Goal: Task Accomplishment & Management: Manage account settings

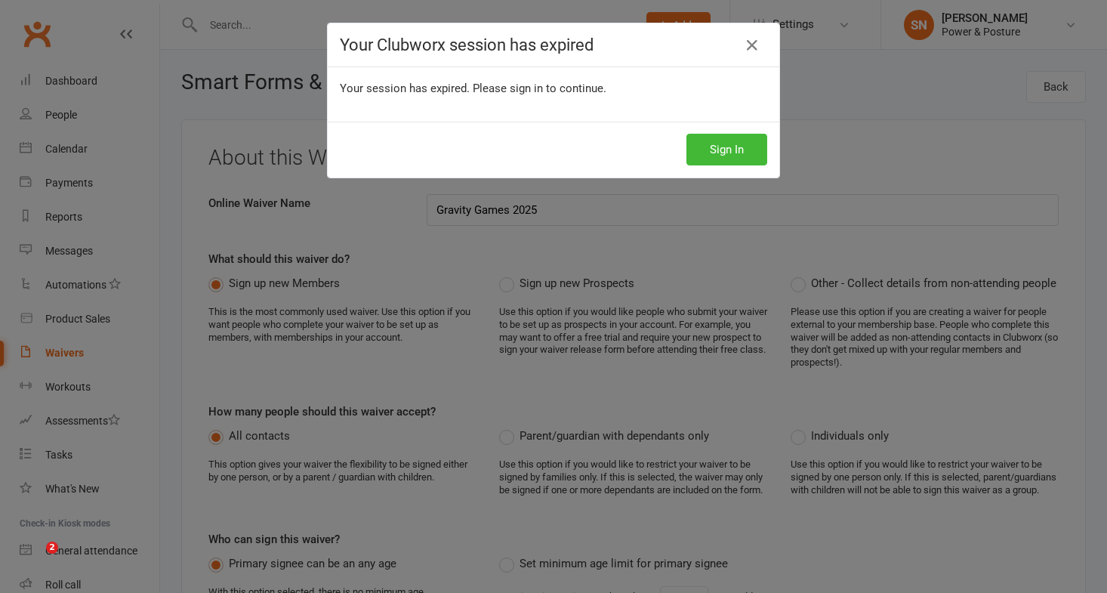
select select "do_not_copy_answers"
select select "select"
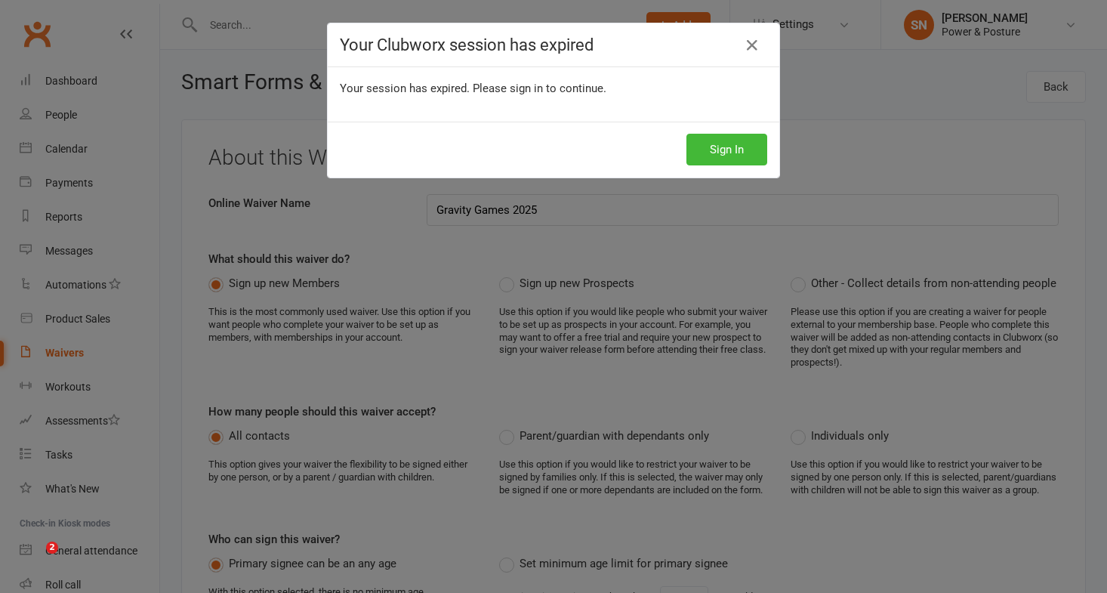
select select "checkbox"
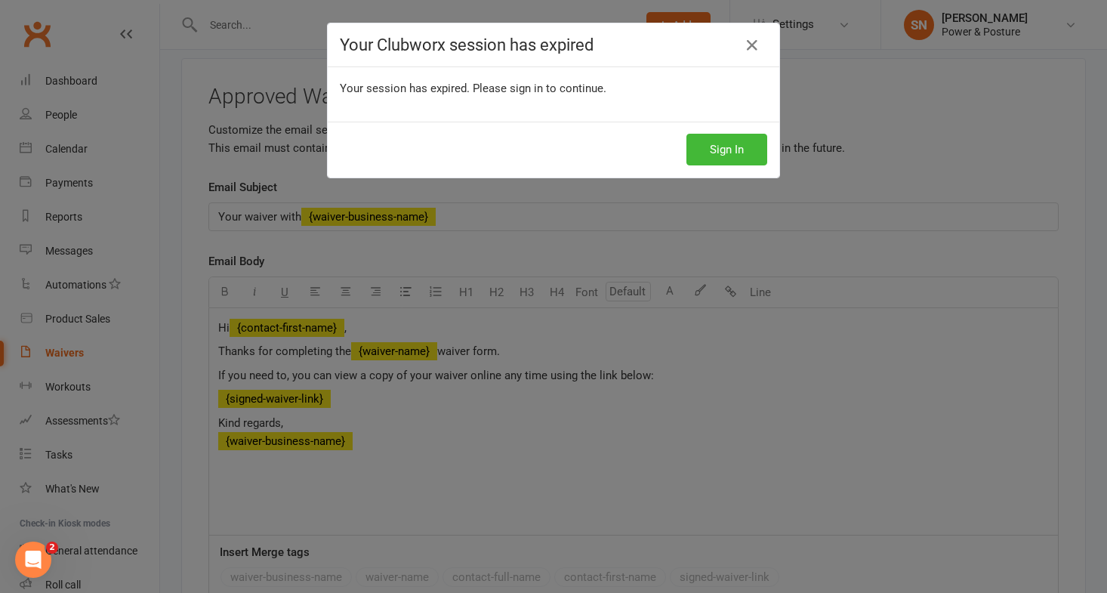
scroll to position [2, 0]
click at [736, 145] on button "Sign In" at bounding box center [727, 150] width 81 height 32
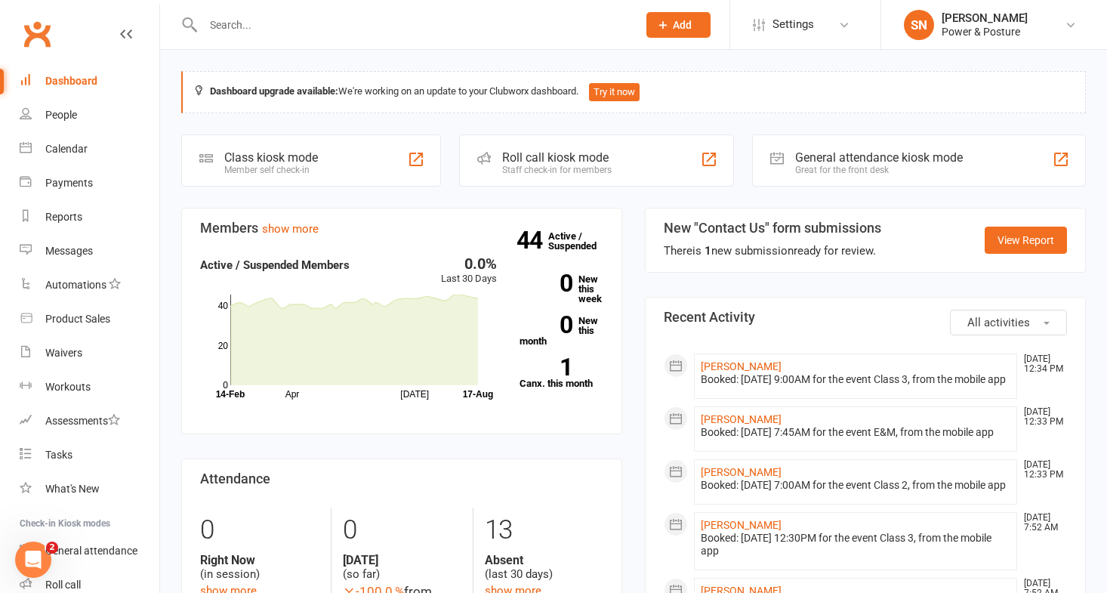
click at [240, 25] on input "text" at bounding box center [413, 24] width 428 height 21
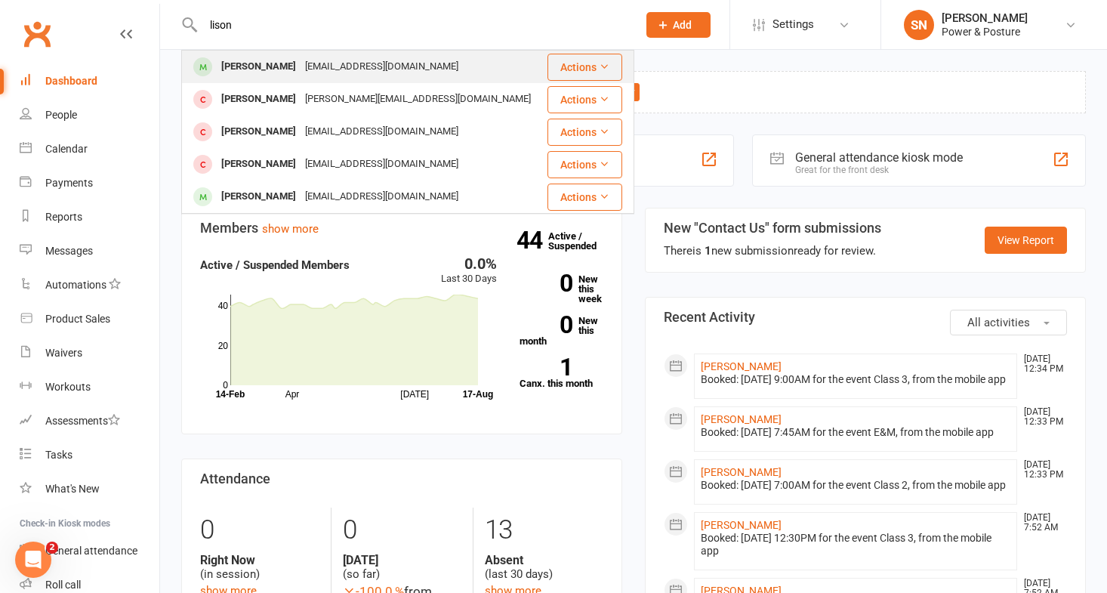
type input "lison"
click at [238, 66] on div "[PERSON_NAME]" at bounding box center [259, 67] width 84 height 22
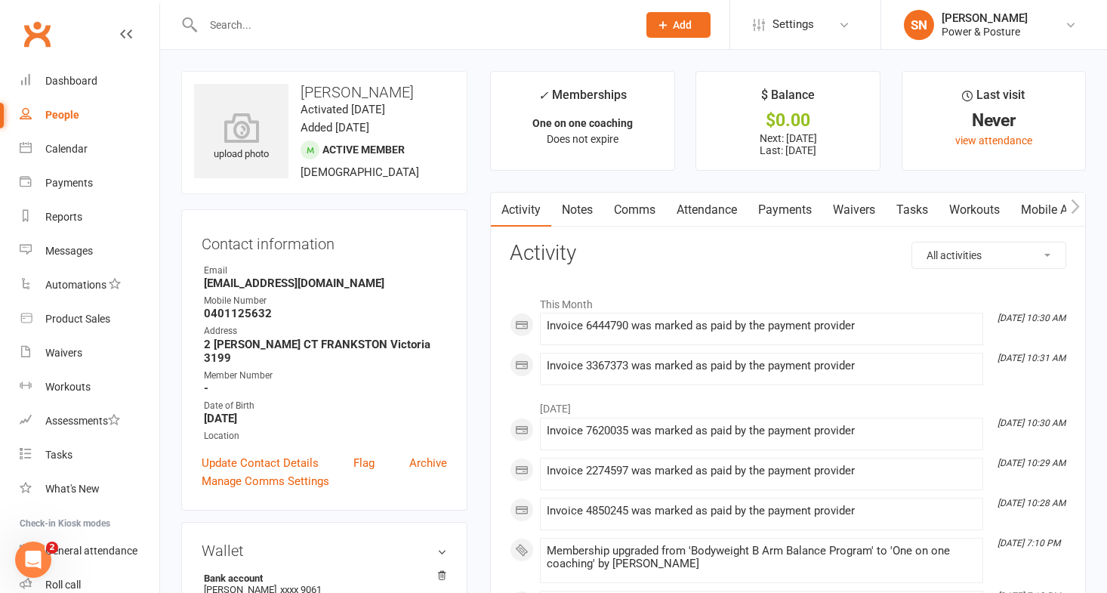
click at [794, 203] on link "Payments" at bounding box center [785, 210] width 75 height 35
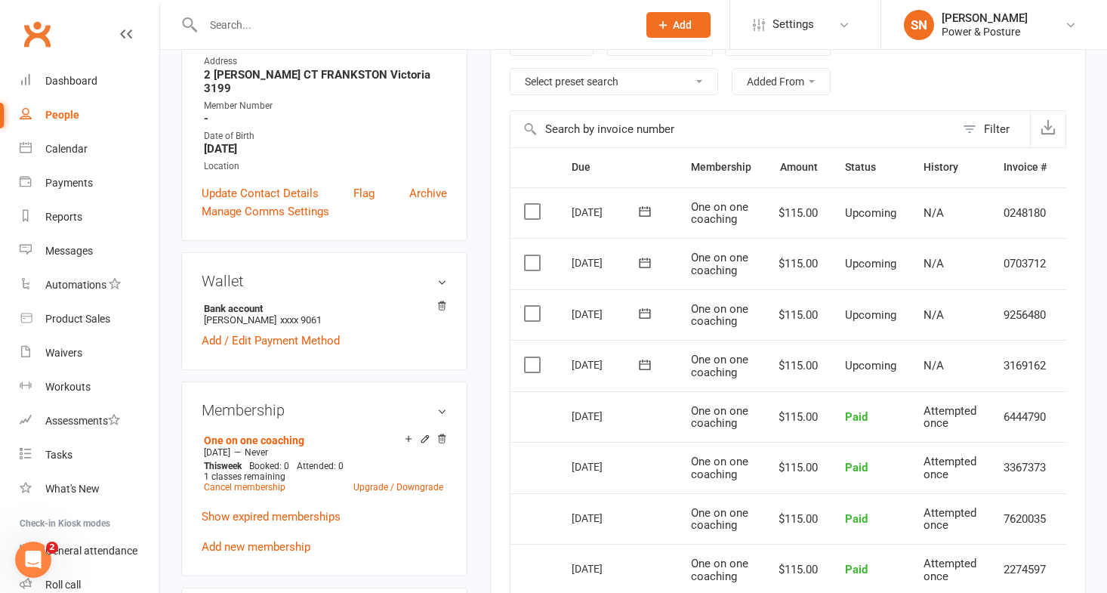
scroll to position [0, 43]
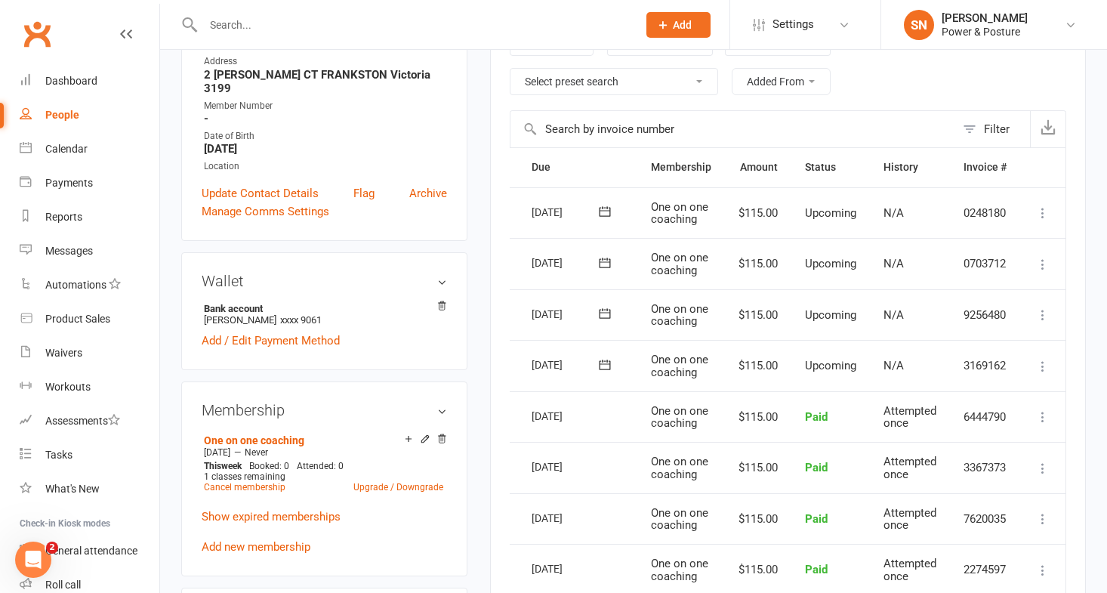
click at [1042, 363] on icon at bounding box center [1042, 366] width 15 height 15
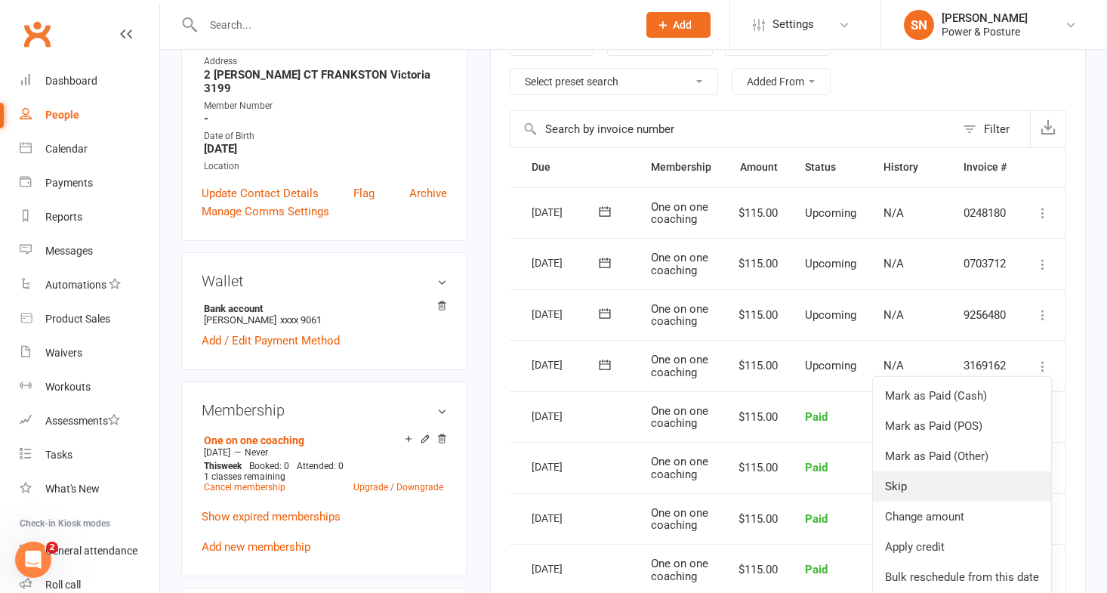
click at [926, 489] on link "Skip" at bounding box center [962, 486] width 178 height 30
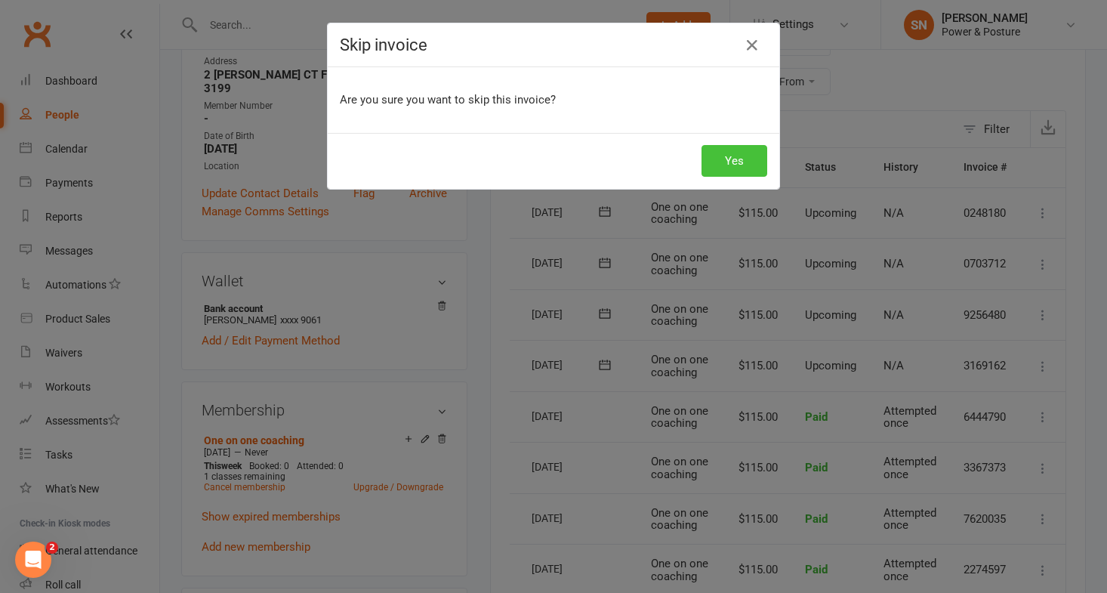
click at [732, 166] on button "Yes" at bounding box center [735, 161] width 66 height 32
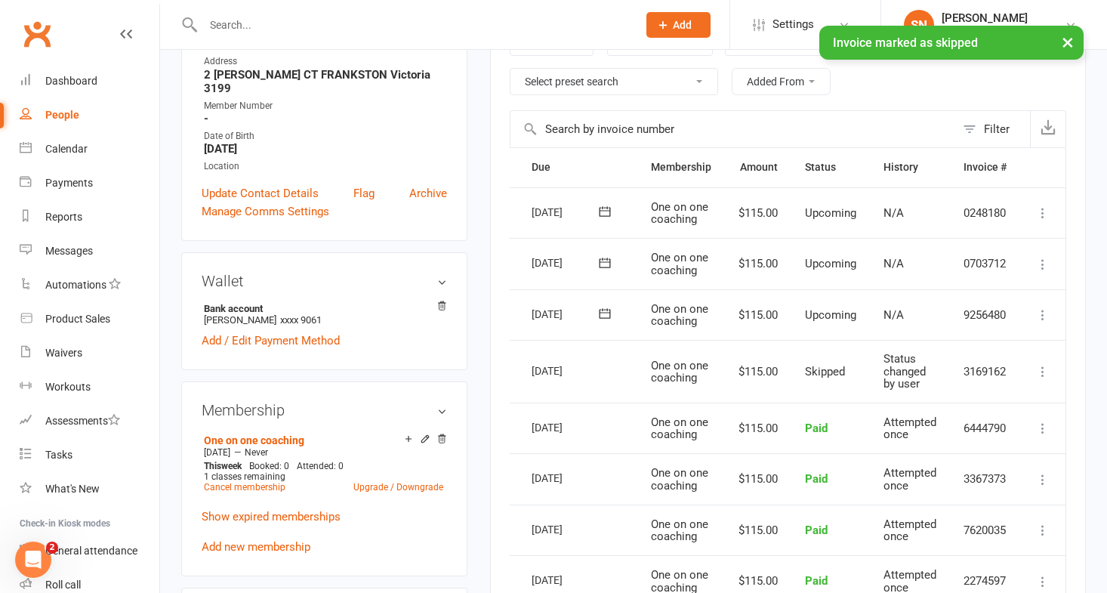
click at [348, 16] on input "text" at bounding box center [413, 24] width 428 height 21
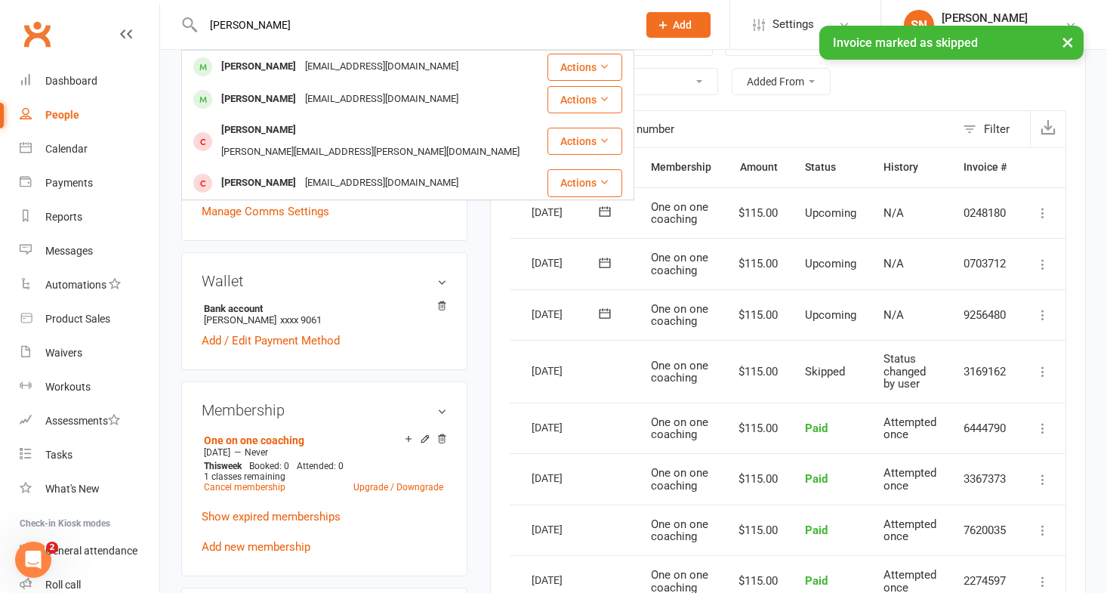
type input "[PERSON_NAME]"
click at [313, 26] on div "× Invoice marked as skipped" at bounding box center [544, 26] width 1088 height 0
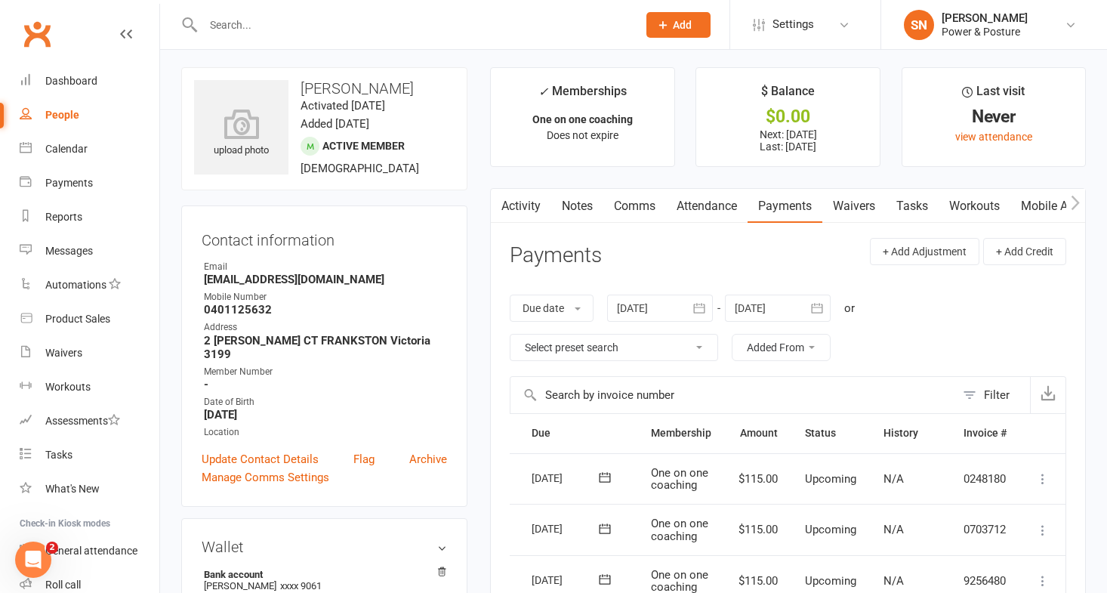
scroll to position [0, 0]
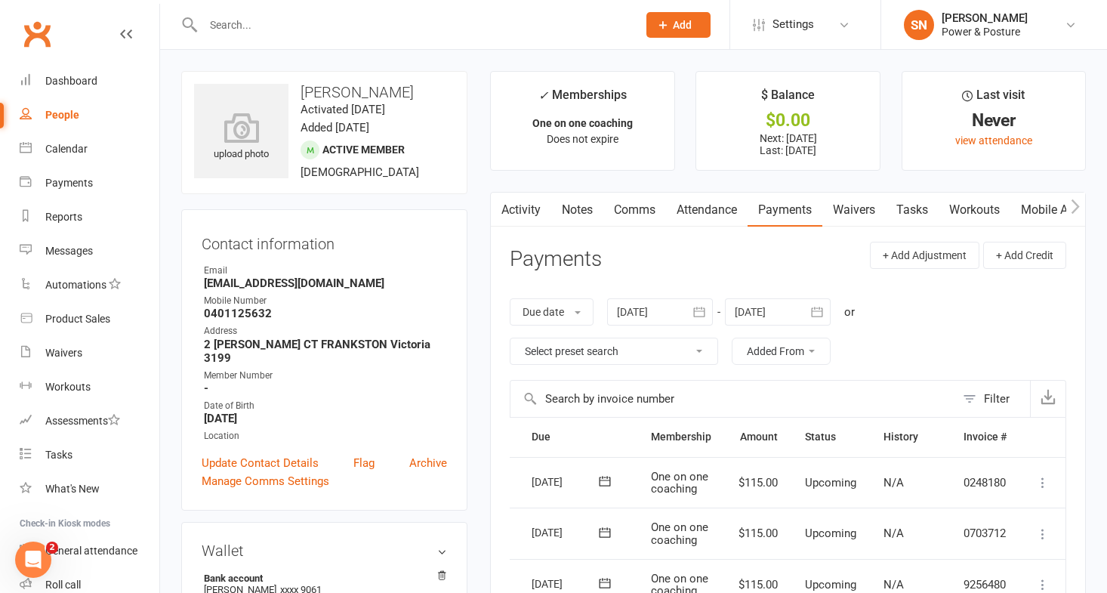
click at [224, 16] on input "text" at bounding box center [413, 24] width 428 height 21
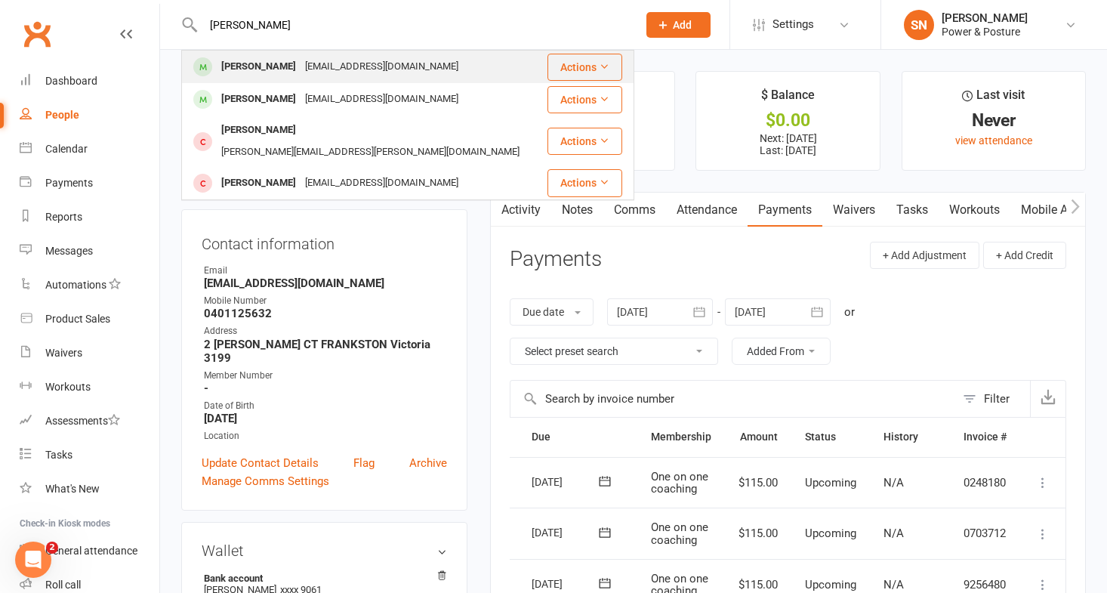
type input "[PERSON_NAME]"
click at [248, 64] on div "[PERSON_NAME]" at bounding box center [259, 67] width 84 height 22
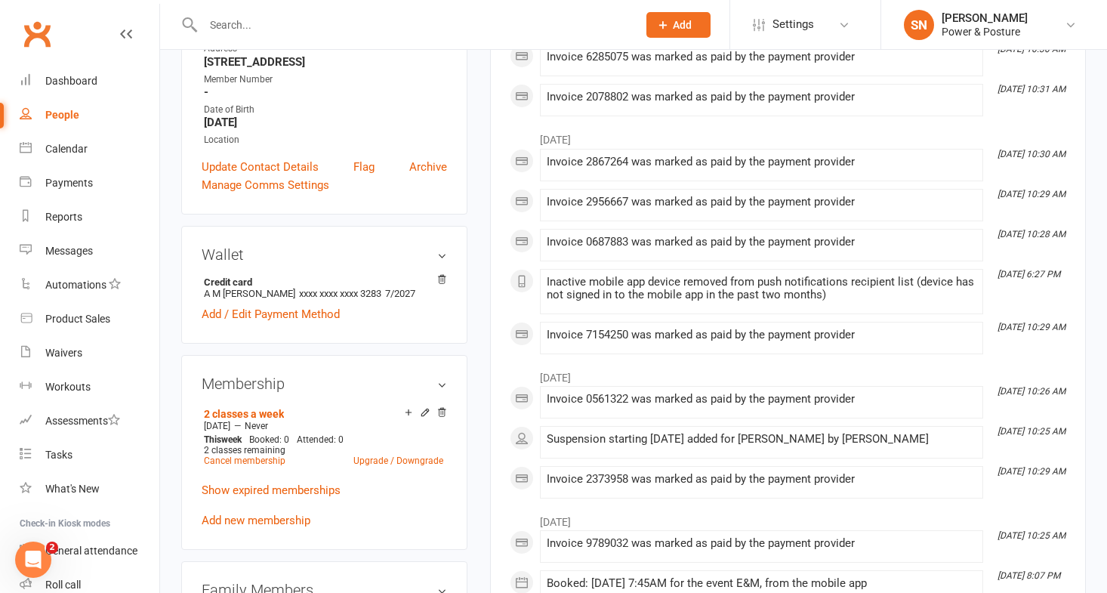
scroll to position [295, 0]
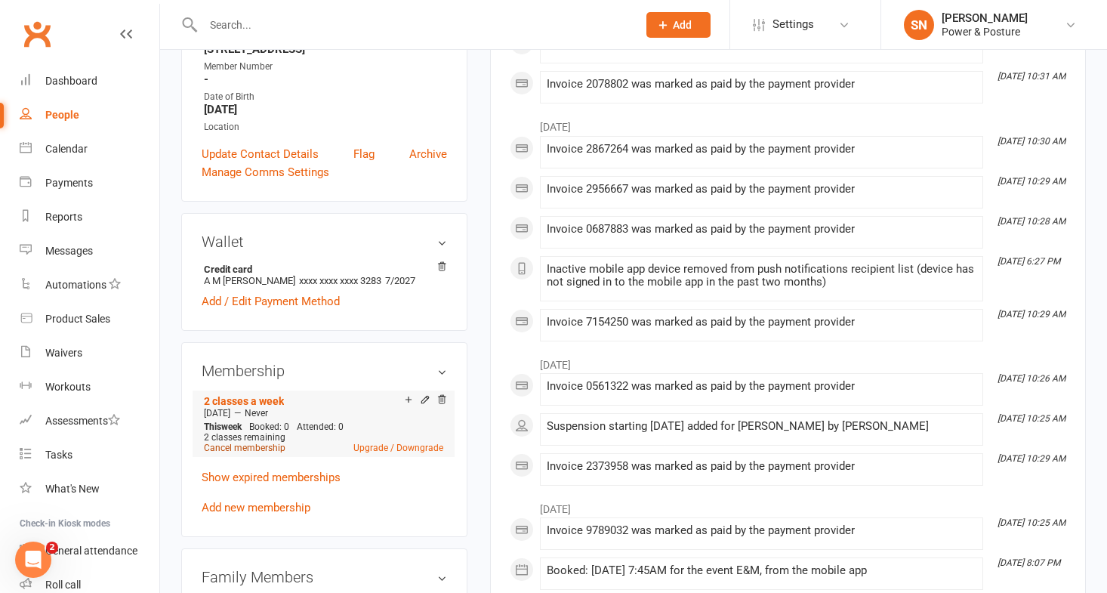
click at [249, 446] on link "Cancel membership" at bounding box center [245, 448] width 82 height 11
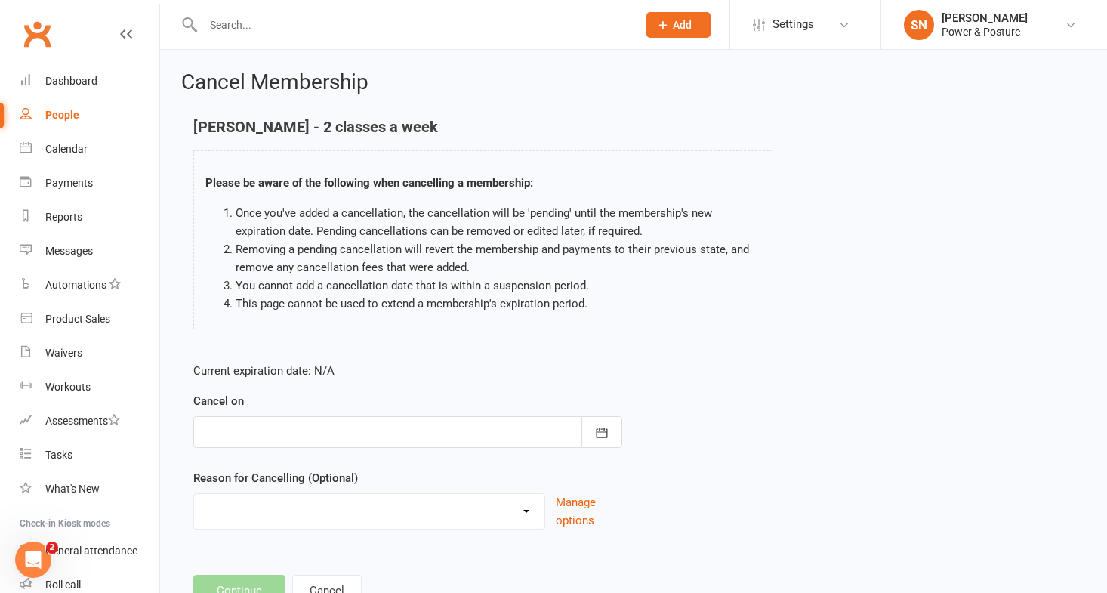
click at [247, 432] on div at bounding box center [407, 432] width 429 height 32
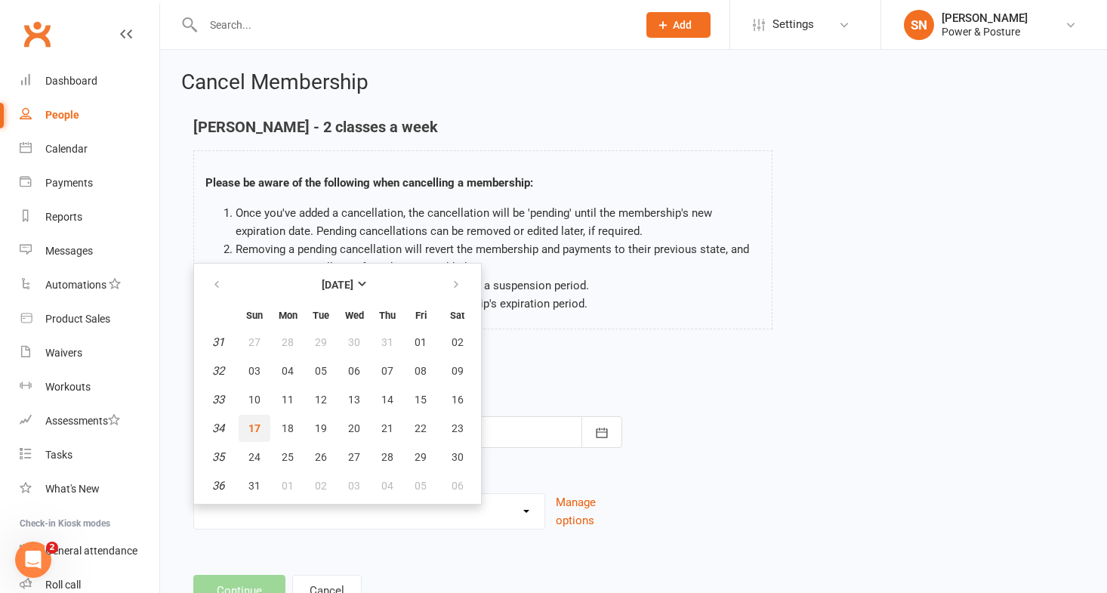
click at [257, 428] on span "17" at bounding box center [254, 428] width 12 height 12
type input "[DATE]"
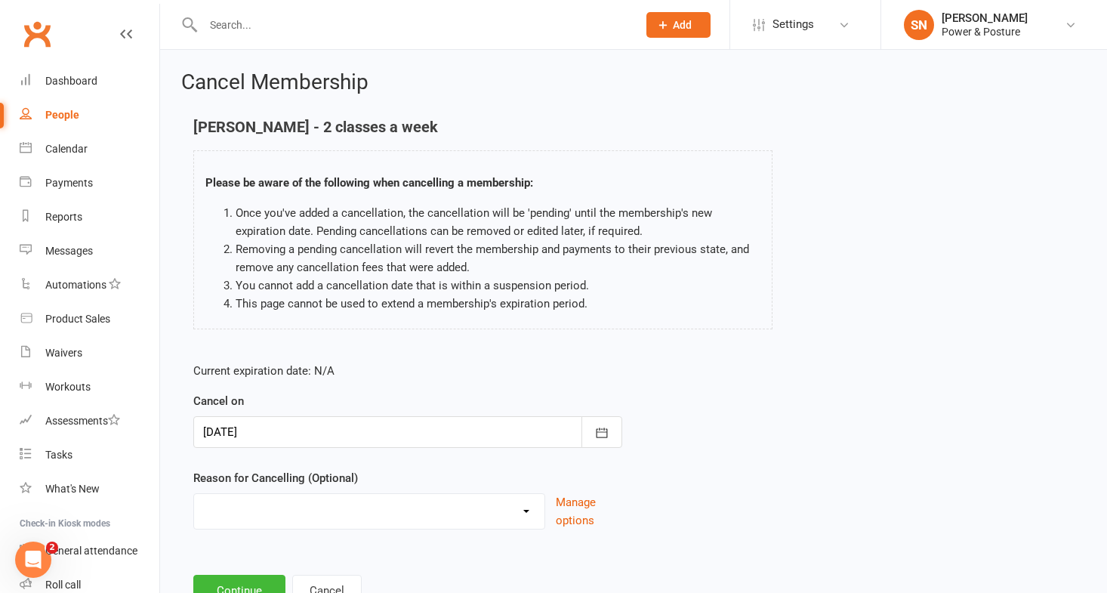
click at [269, 499] on select "Holiday Injury Other reason" at bounding box center [369, 509] width 350 height 30
select select "1"
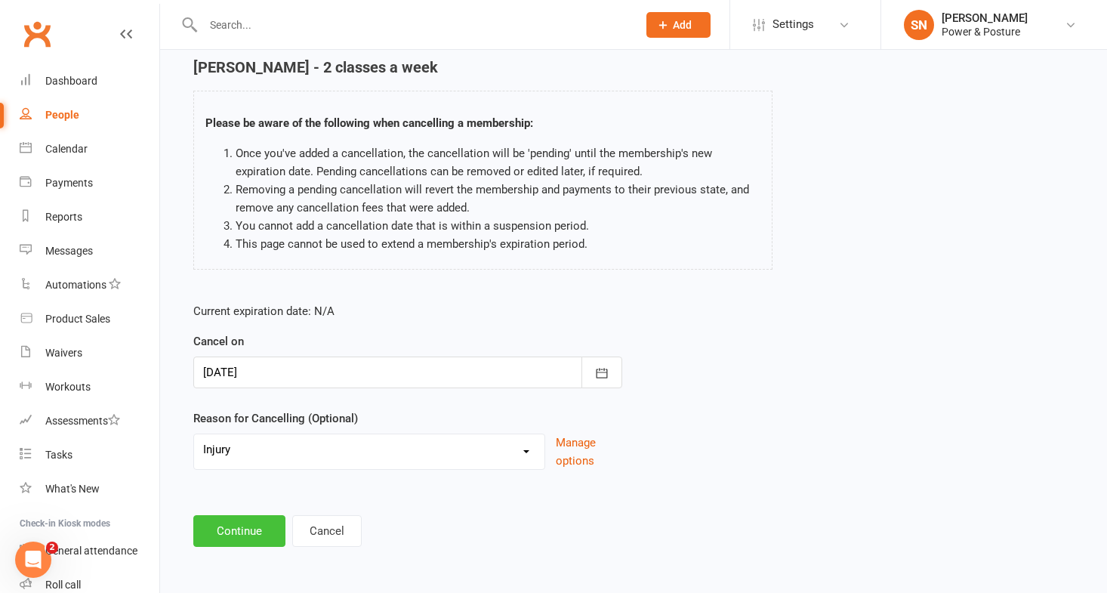
click at [253, 527] on button "Continue" at bounding box center [239, 531] width 92 height 32
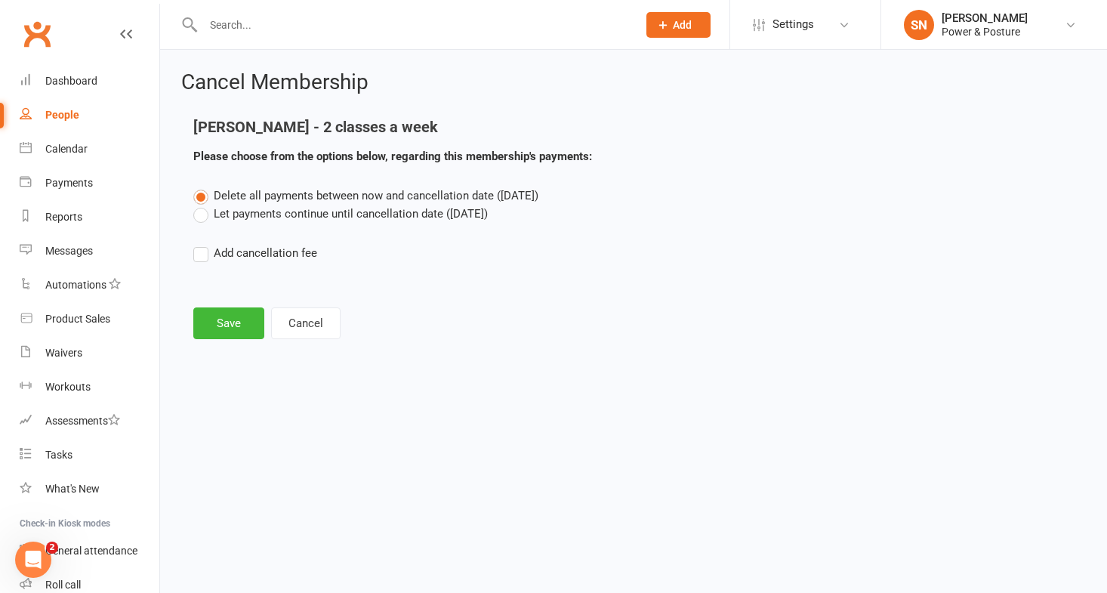
scroll to position [0, 0]
click at [197, 211] on label "Let payments continue until cancellation date ([DATE])" at bounding box center [340, 214] width 295 height 18
click at [197, 205] on input "Let payments continue until cancellation date ([DATE])" at bounding box center [198, 205] width 10 height 0
click at [200, 197] on label "Delete all payments between now and cancellation date ([DATE])" at bounding box center [365, 196] width 345 height 18
click at [200, 187] on input "Delete all payments between now and cancellation date ([DATE])" at bounding box center [198, 187] width 10 height 0
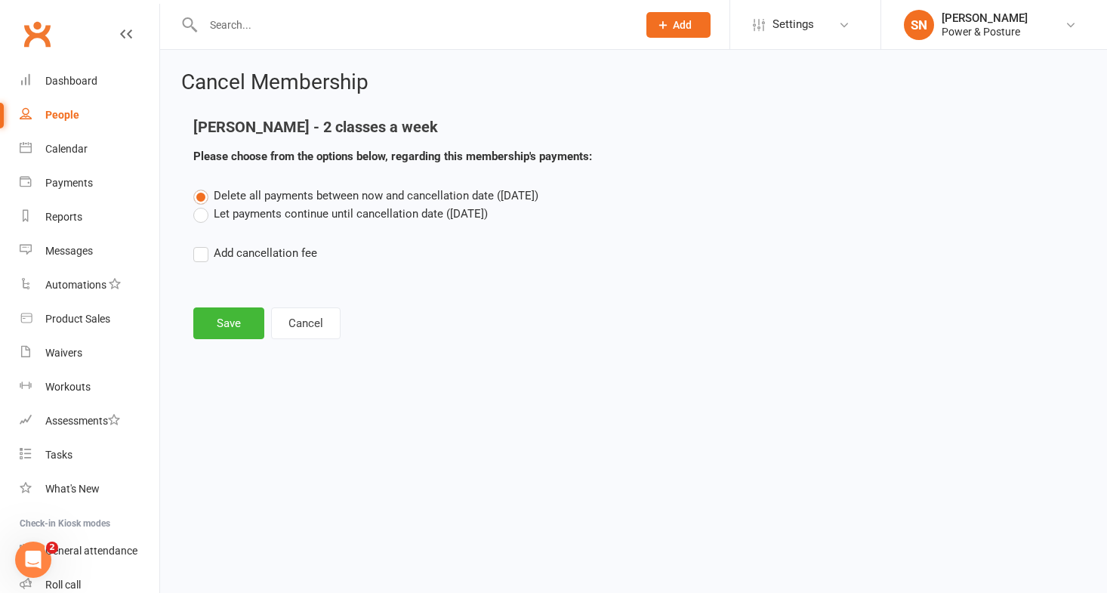
click at [203, 212] on label "Let payments continue until cancellation date ([DATE])" at bounding box center [340, 214] width 295 height 18
click at [203, 205] on input "Let payments continue until cancellation date ([DATE])" at bounding box center [198, 205] width 10 height 0
click at [217, 330] on button "Save" at bounding box center [228, 323] width 71 height 32
